Goal: Feedback & Contribution: Leave review/rating

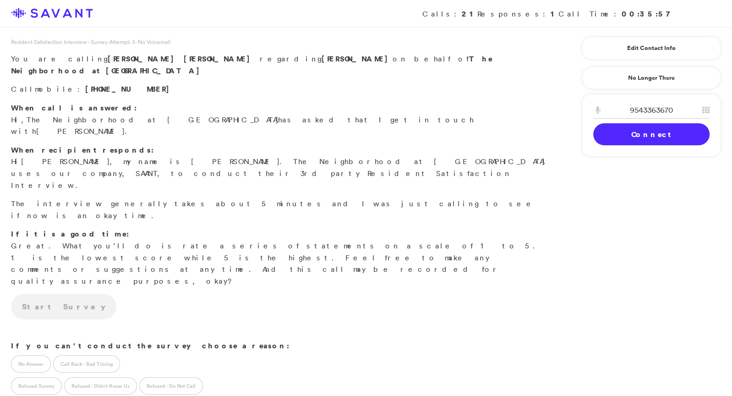
click at [621, 137] on link "Connect" at bounding box center [651, 134] width 116 height 22
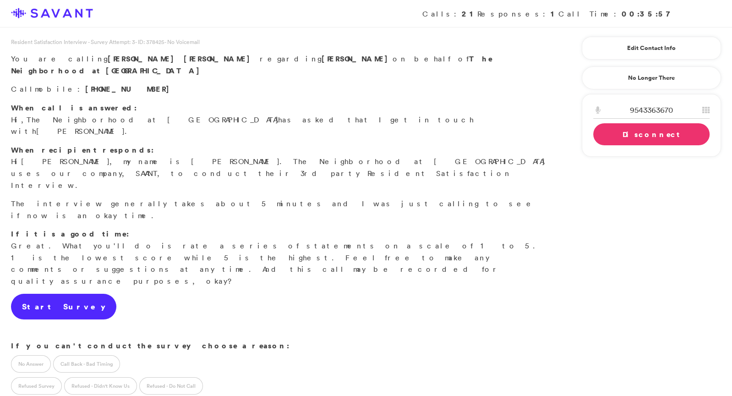
click at [45, 293] on link "Start Survey" at bounding box center [63, 306] width 105 height 26
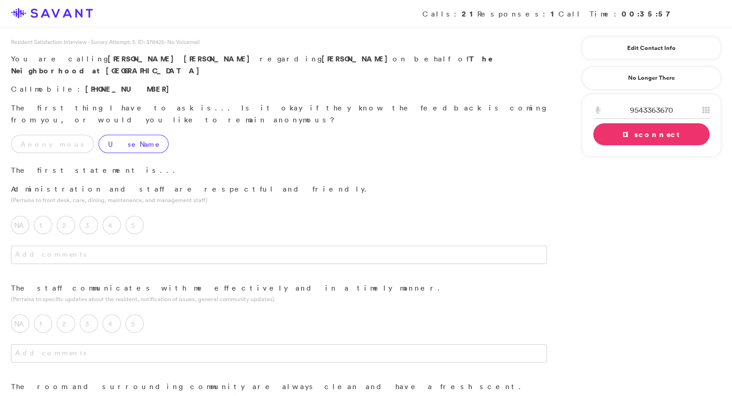
click at [98, 135] on label "Use Name" at bounding box center [133, 144] width 70 height 18
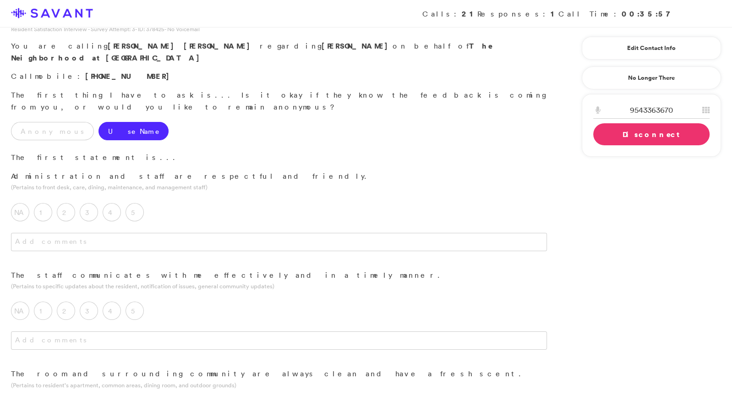
scroll to position [14, 0]
click at [138, 202] on label "5" at bounding box center [134, 211] width 18 height 18
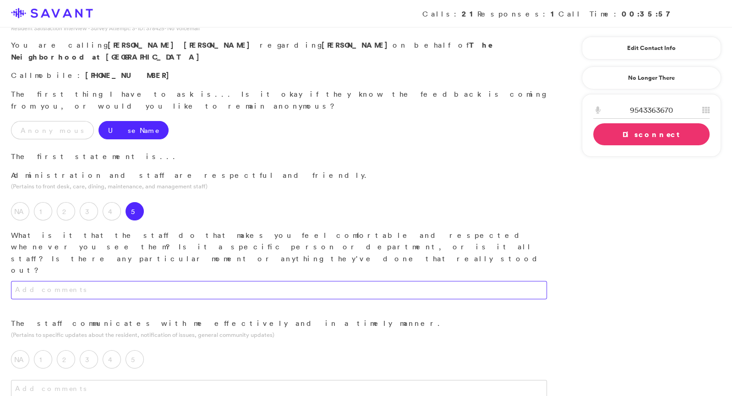
click at [144, 281] on textarea at bounding box center [279, 290] width 536 height 18
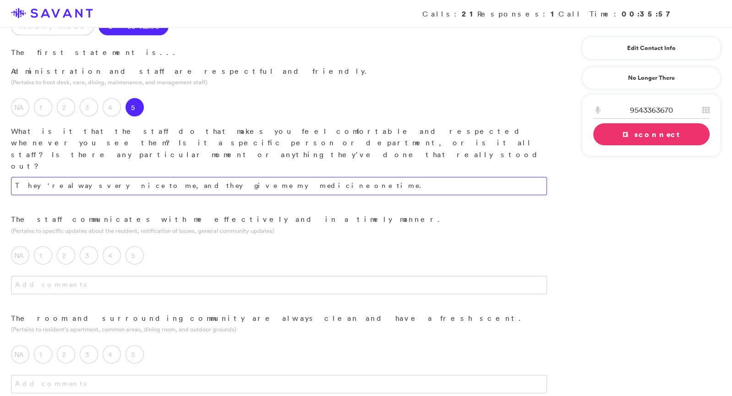
scroll to position [118, 0]
type textarea "They're always very nice to me, and they give me my medicine one time."
click at [138, 245] on label "5" at bounding box center [134, 254] width 18 height 18
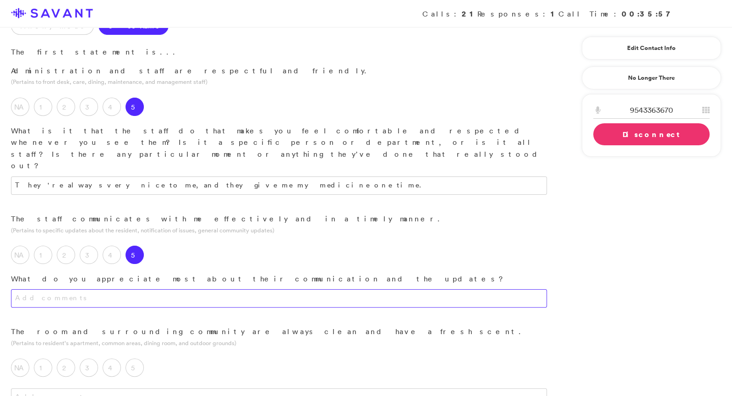
scroll to position [140, 0]
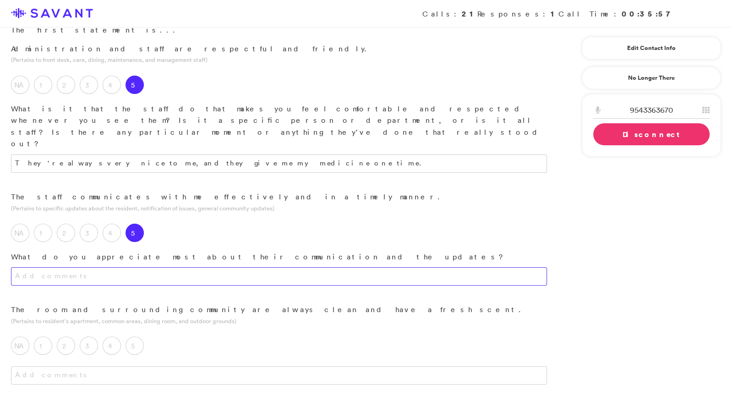
click at [165, 267] on textarea at bounding box center [279, 276] width 536 height 18
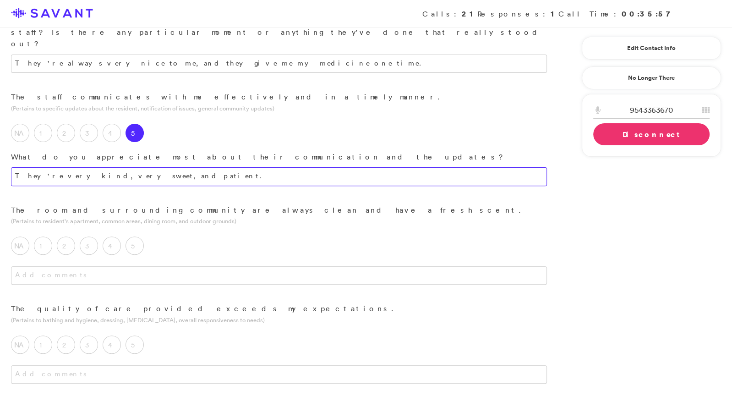
scroll to position [266, 0]
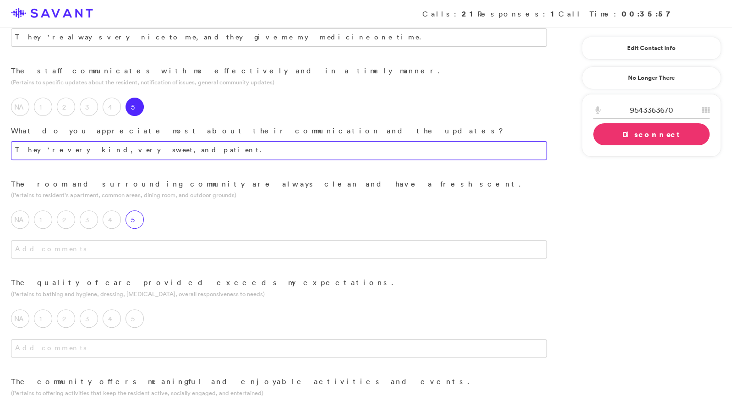
type textarea "They're very kind, very sweet, and patient."
click at [137, 210] on label "5" at bounding box center [134, 219] width 18 height 18
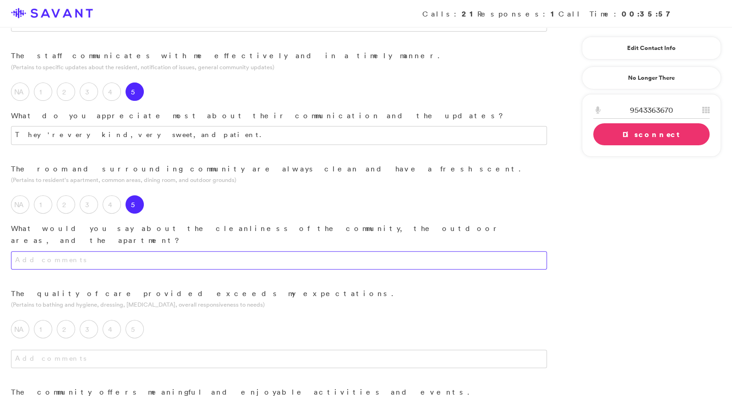
scroll to position [283, 0]
click at [147, 249] on textarea at bounding box center [279, 258] width 536 height 18
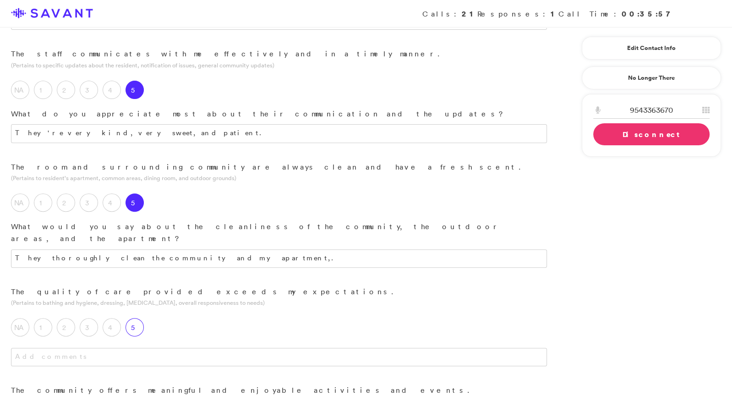
click at [134, 318] on label "5" at bounding box center [134, 327] width 18 height 18
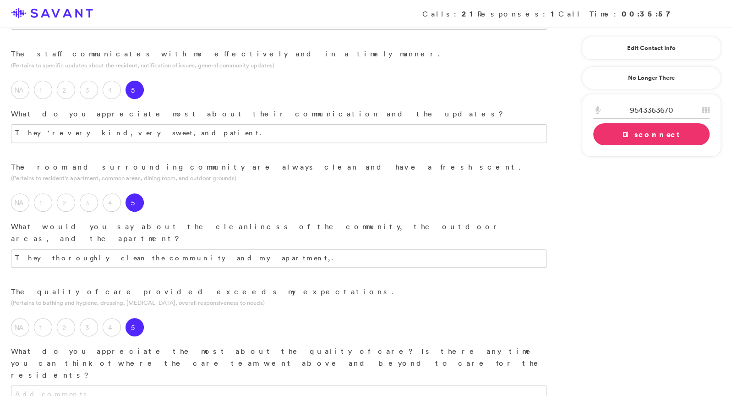
click at [212, 189] on div "The room and surrounding community are always clean and have a fresh scent. (Pe…" at bounding box center [279, 223] width 558 height 125
click at [213, 249] on textarea "They thoroughly clean the community and my apartment,." at bounding box center [279, 258] width 536 height 18
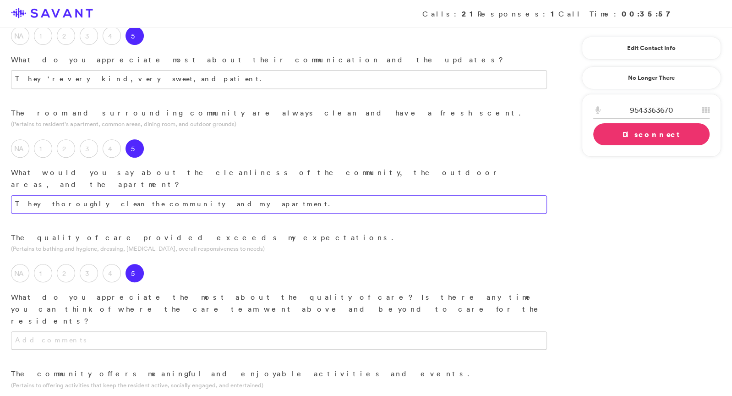
scroll to position [340, 0]
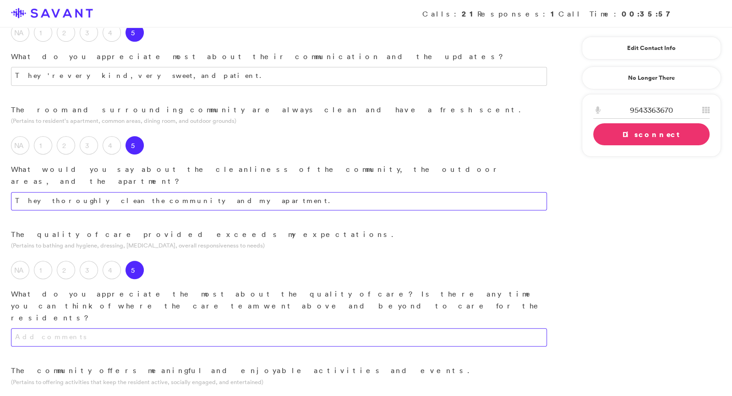
type textarea "They thoroughly clean the community and my apartment."
click at [161, 328] on textarea at bounding box center [279, 337] width 536 height 18
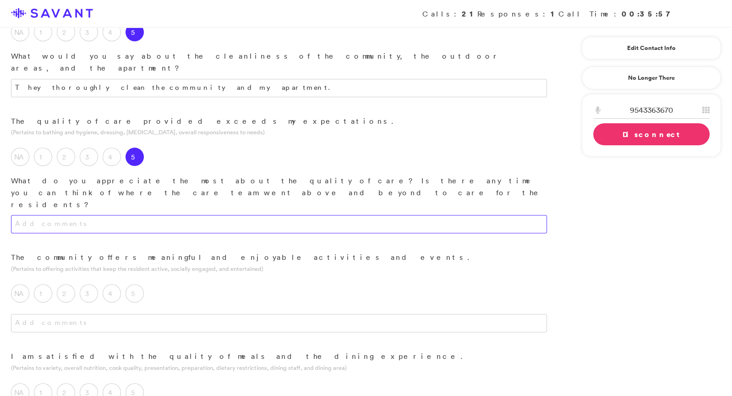
scroll to position [455, 0]
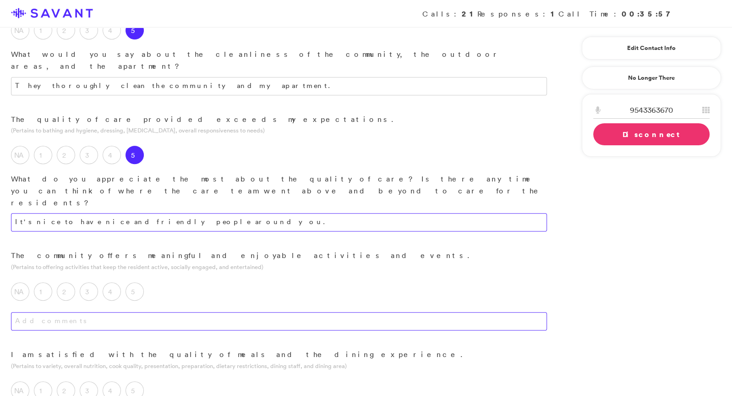
type textarea "It's nice to have nice and friendly people around you."
click at [165, 312] on textarea at bounding box center [279, 321] width 536 height 18
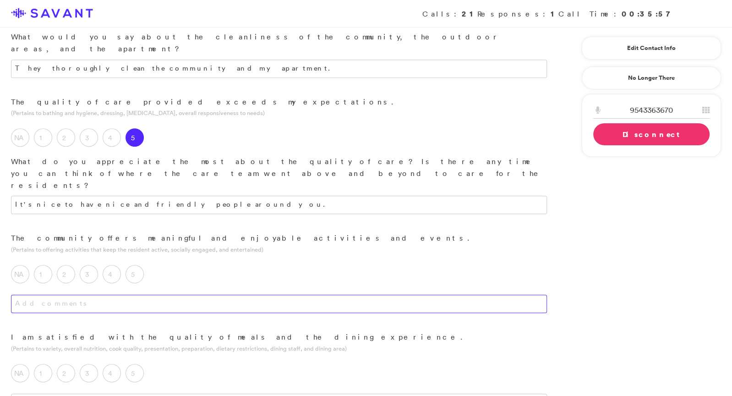
scroll to position [494, 0]
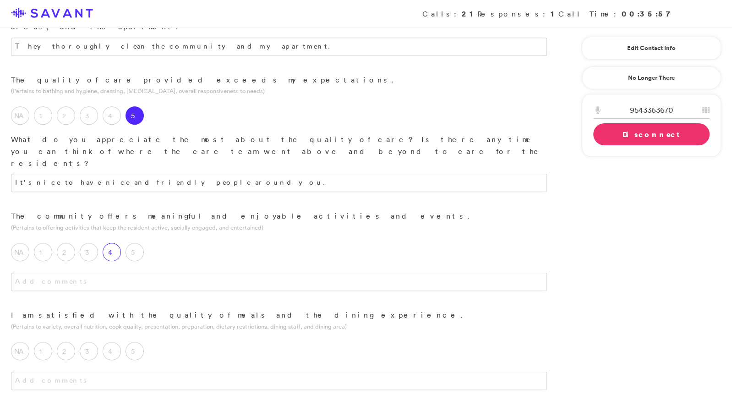
click at [114, 243] on label "4" at bounding box center [112, 252] width 18 height 18
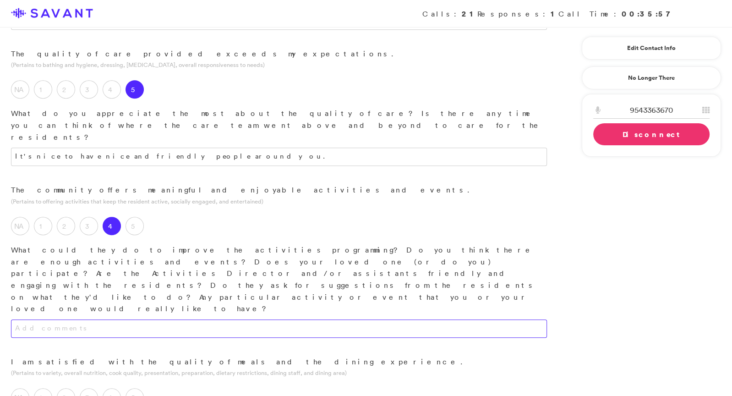
scroll to position [528, 0]
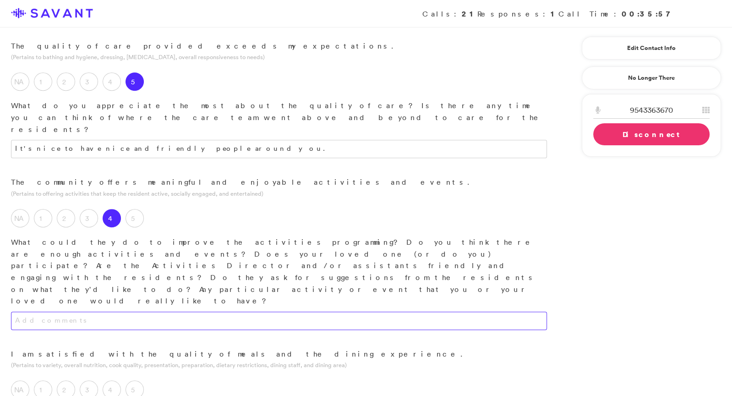
click at [186, 311] on textarea at bounding box center [279, 320] width 536 height 18
click at [19, 311] on textarea "More variety." at bounding box center [279, 320] width 536 height 18
click at [111, 311] on textarea "There needs to be more variety." at bounding box center [279, 320] width 536 height 18
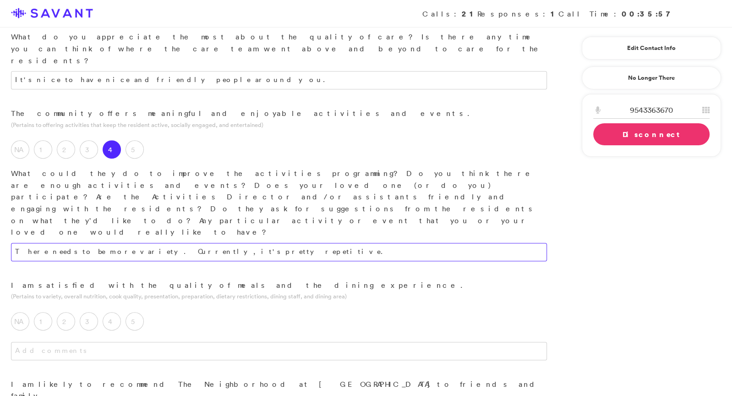
scroll to position [597, 0]
type textarea "There needs to be more variety. Currently, it's pretty repetitive."
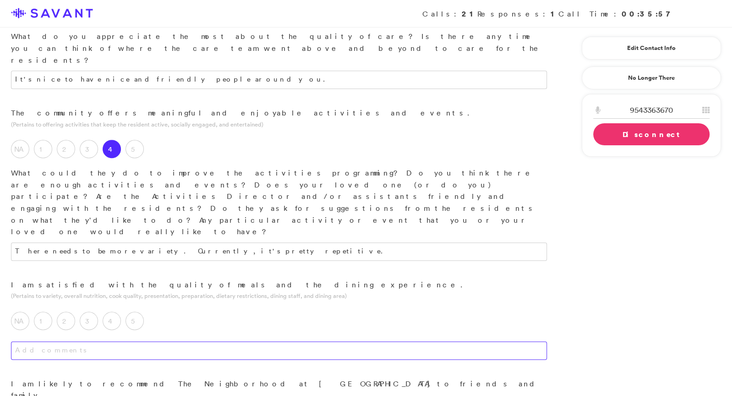
click at [156, 341] on textarea at bounding box center [279, 350] width 536 height 18
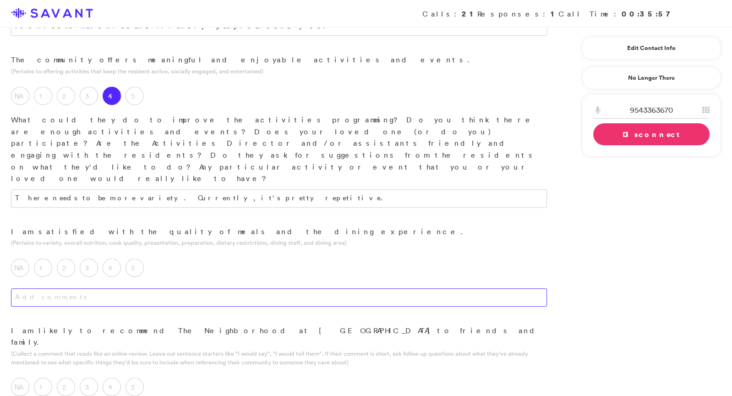
scroll to position [689, 0]
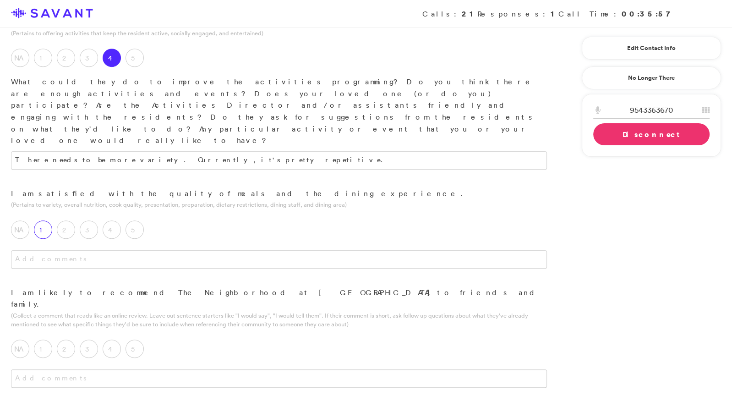
click at [46, 220] on label "1" at bounding box center [43, 229] width 18 height 18
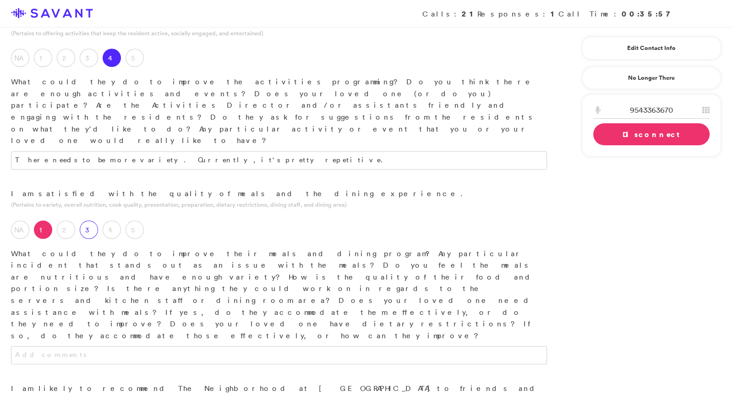
click at [87, 220] on label "3" at bounding box center [89, 229] width 18 height 18
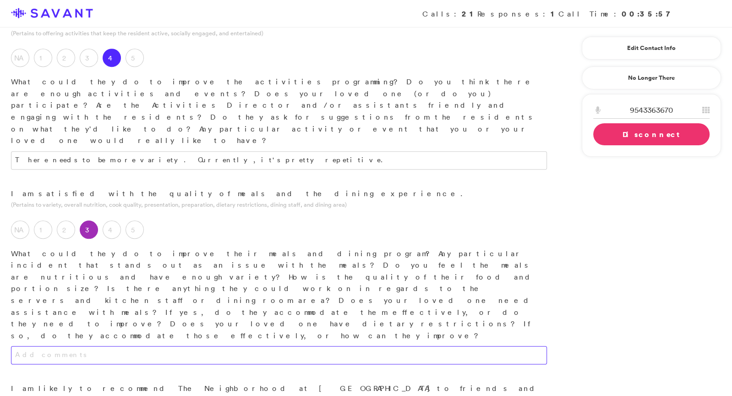
click at [133, 346] on textarea at bounding box center [279, 355] width 536 height 18
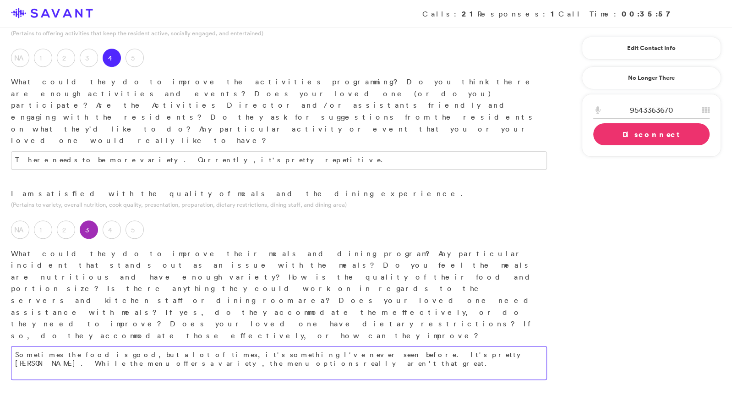
click at [103, 346] on textarea "Sometimes the food is good, but a lot of times, it's something I've never seen …" at bounding box center [279, 363] width 536 height 34
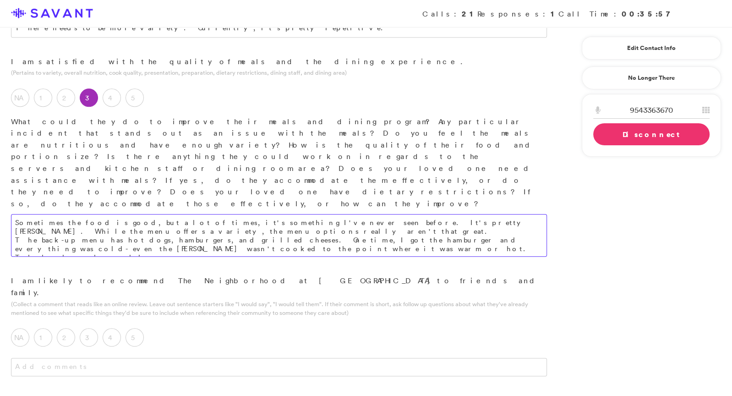
scroll to position [821, 0]
type textarea "Sometimes the food is good, but a lot of times, it's something I've never seen …"
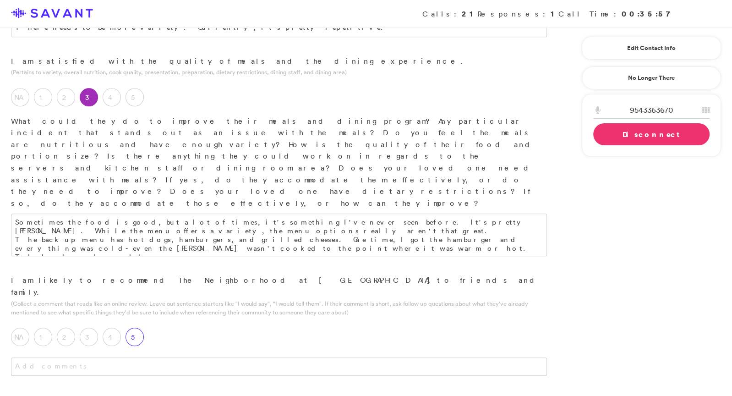
click at [143, 327] on div "5" at bounding box center [136, 338] width 23 height 23
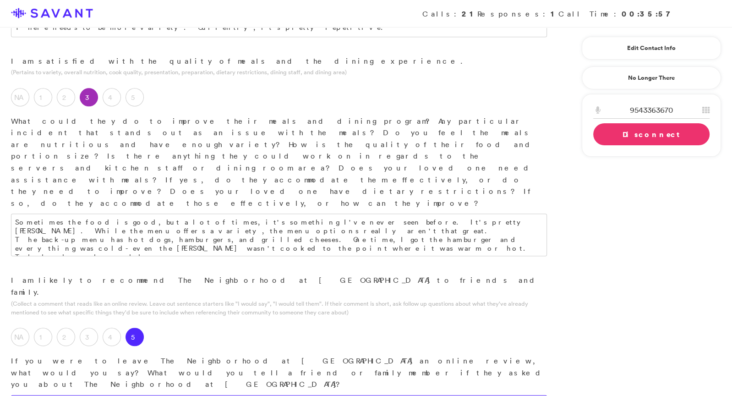
type textarea "[GEOGRAPHIC_DATA] area, friendly people."
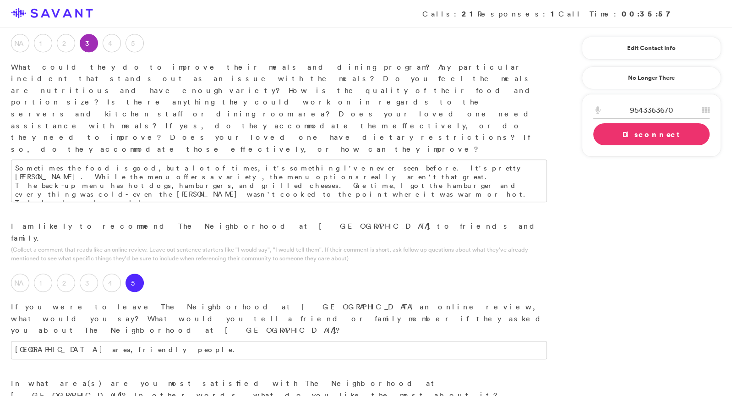
scroll to position [875, 0]
type textarea "The appearance from the outside."
type textarea "The food."
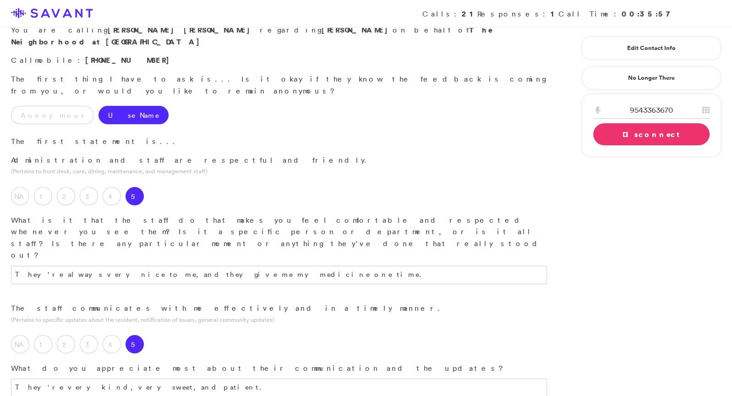
scroll to position [0, 0]
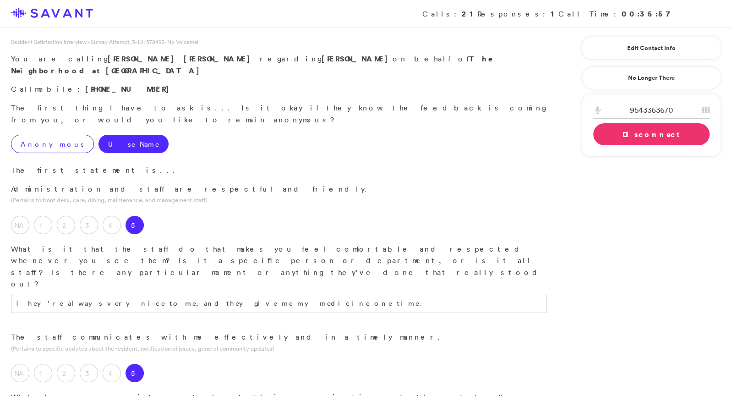
click at [22, 135] on label "Anonymous" at bounding box center [52, 144] width 83 height 18
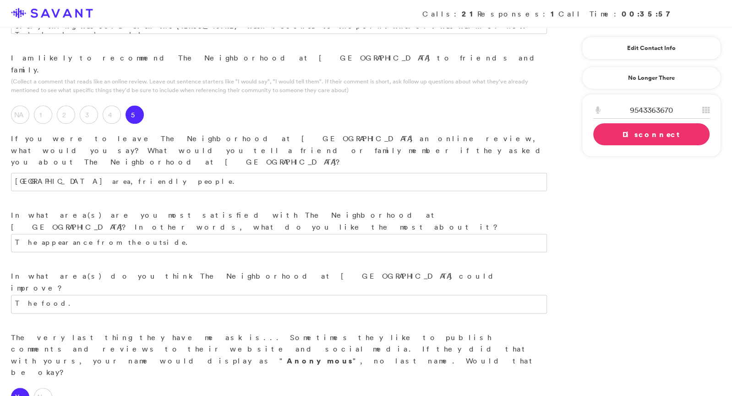
scroll to position [1042, 0]
click at [608, 134] on link "Disconnect" at bounding box center [651, 134] width 116 height 22
